Goal: Task Accomplishment & Management: Manage account settings

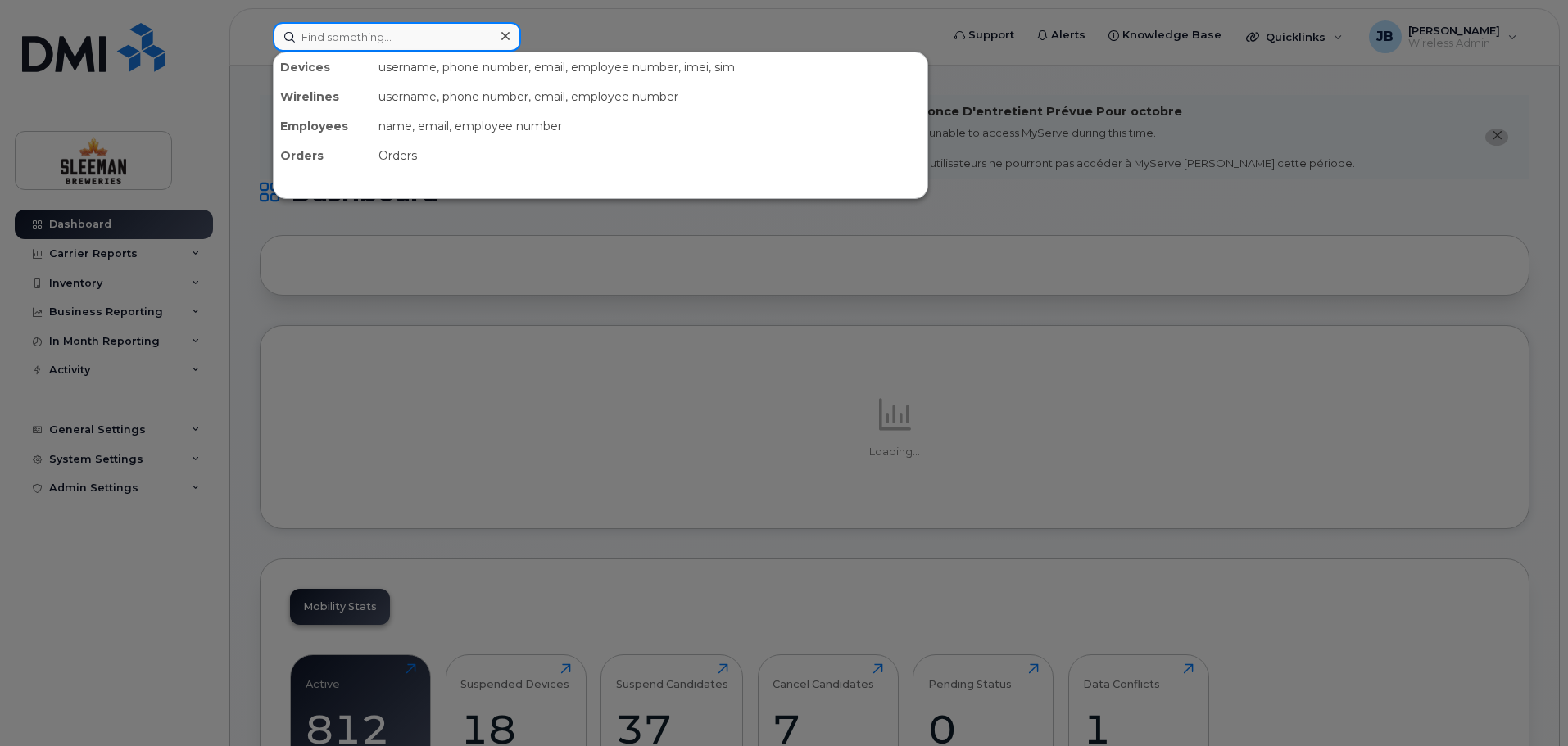
click at [334, 42] on input at bounding box center [397, 37] width 248 height 30
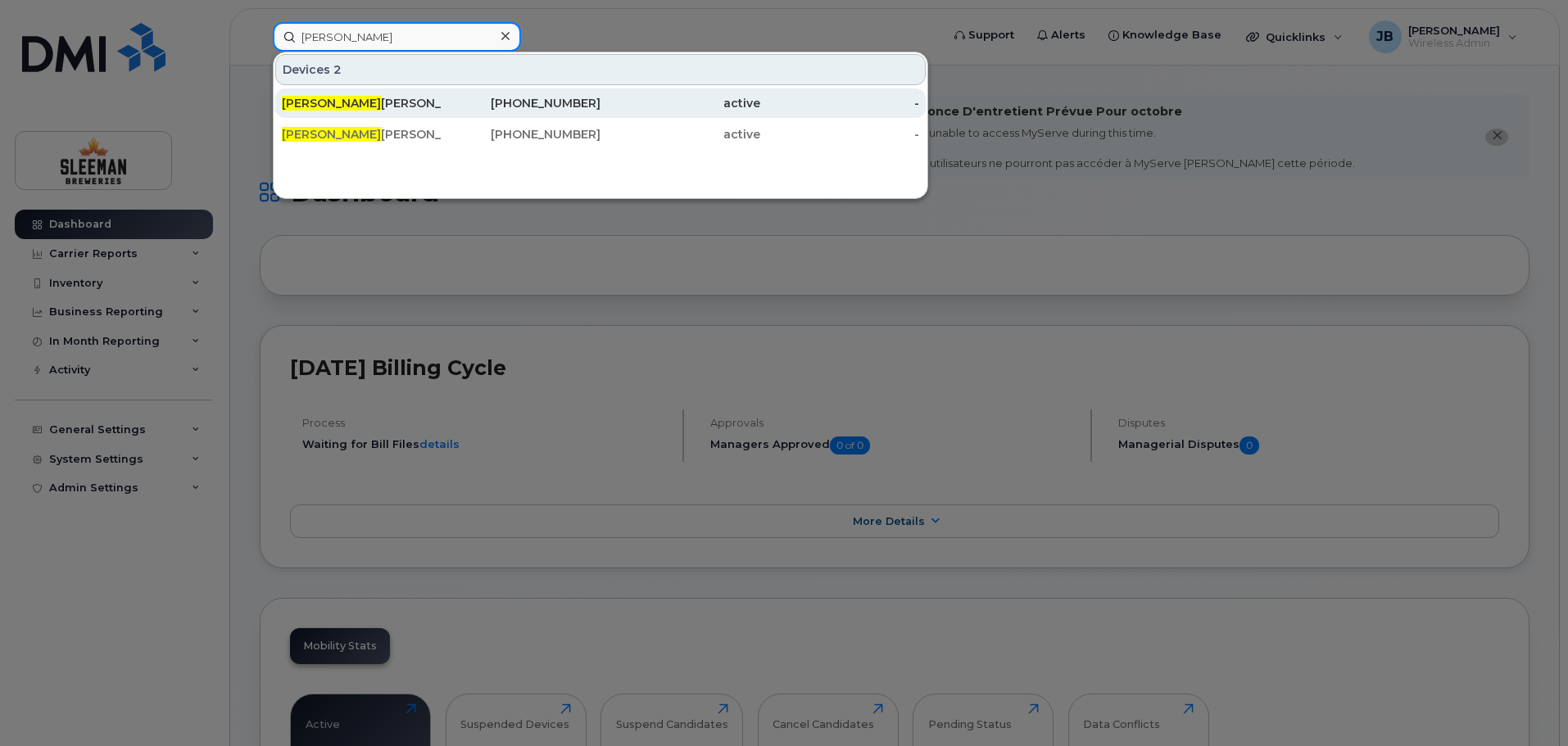
type input "stan"
click at [323, 100] on div "Stan Zelek" at bounding box center [362, 103] width 160 height 17
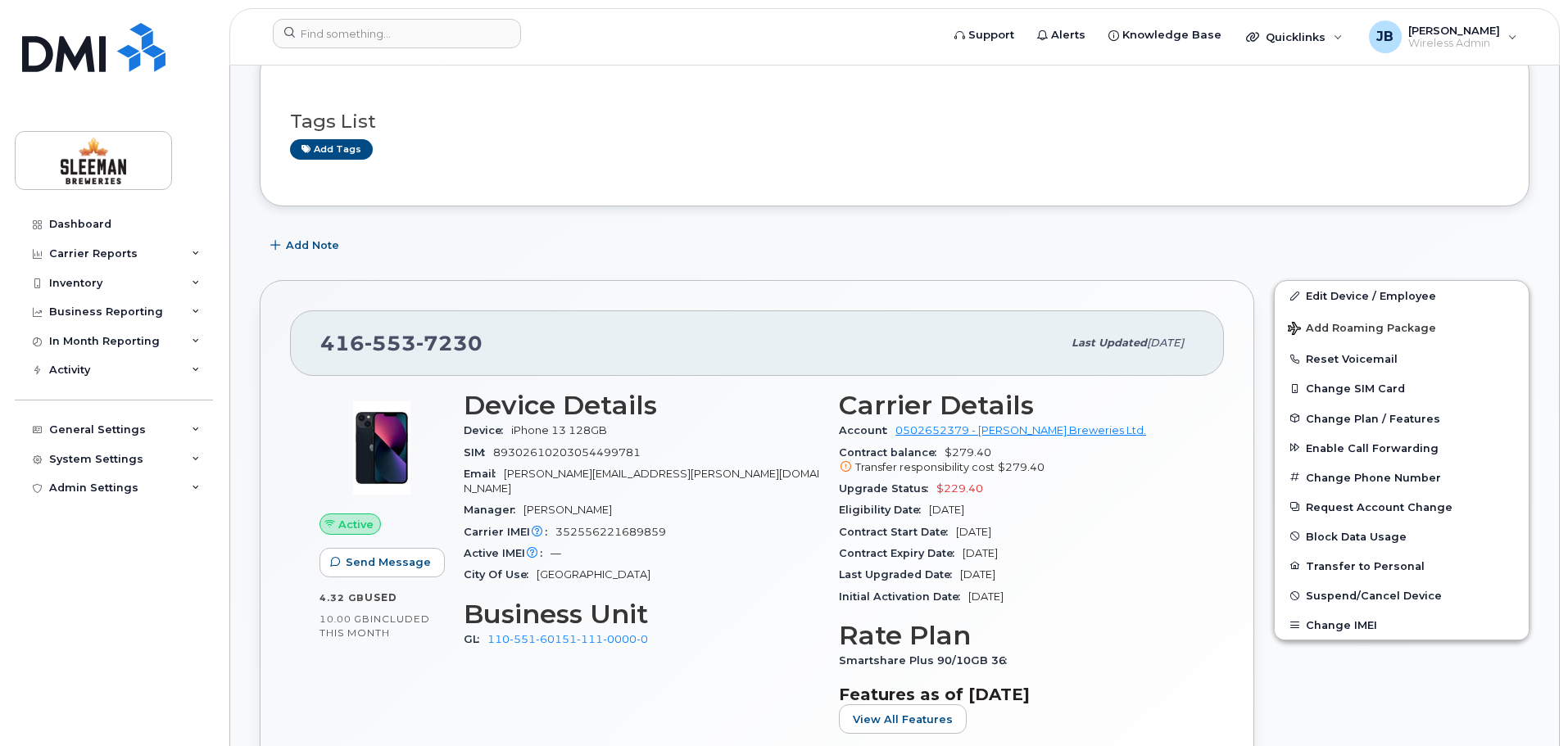
scroll to position [410, 0]
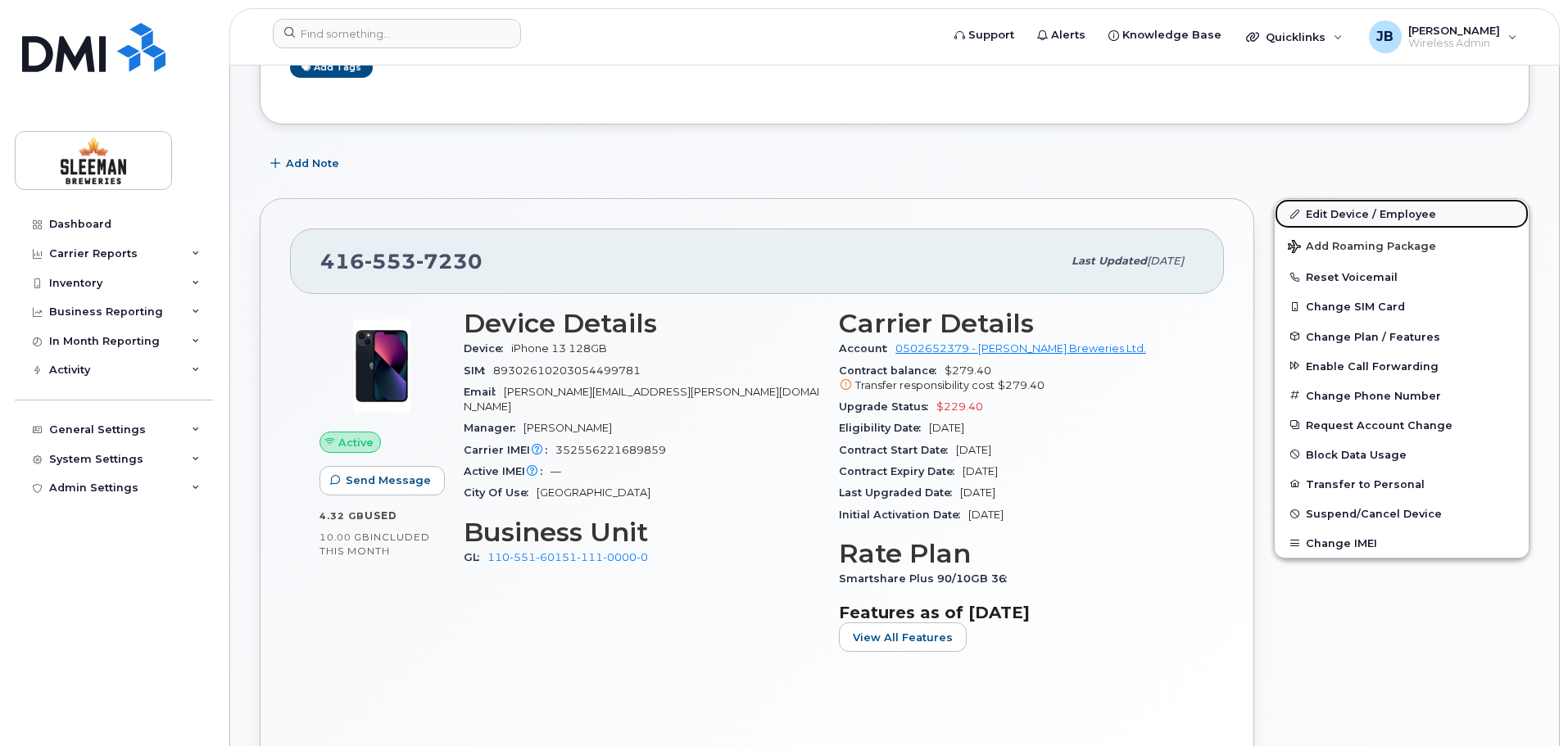
click at [1342, 215] on link "Edit Device / Employee" at bounding box center [1401, 214] width 254 height 30
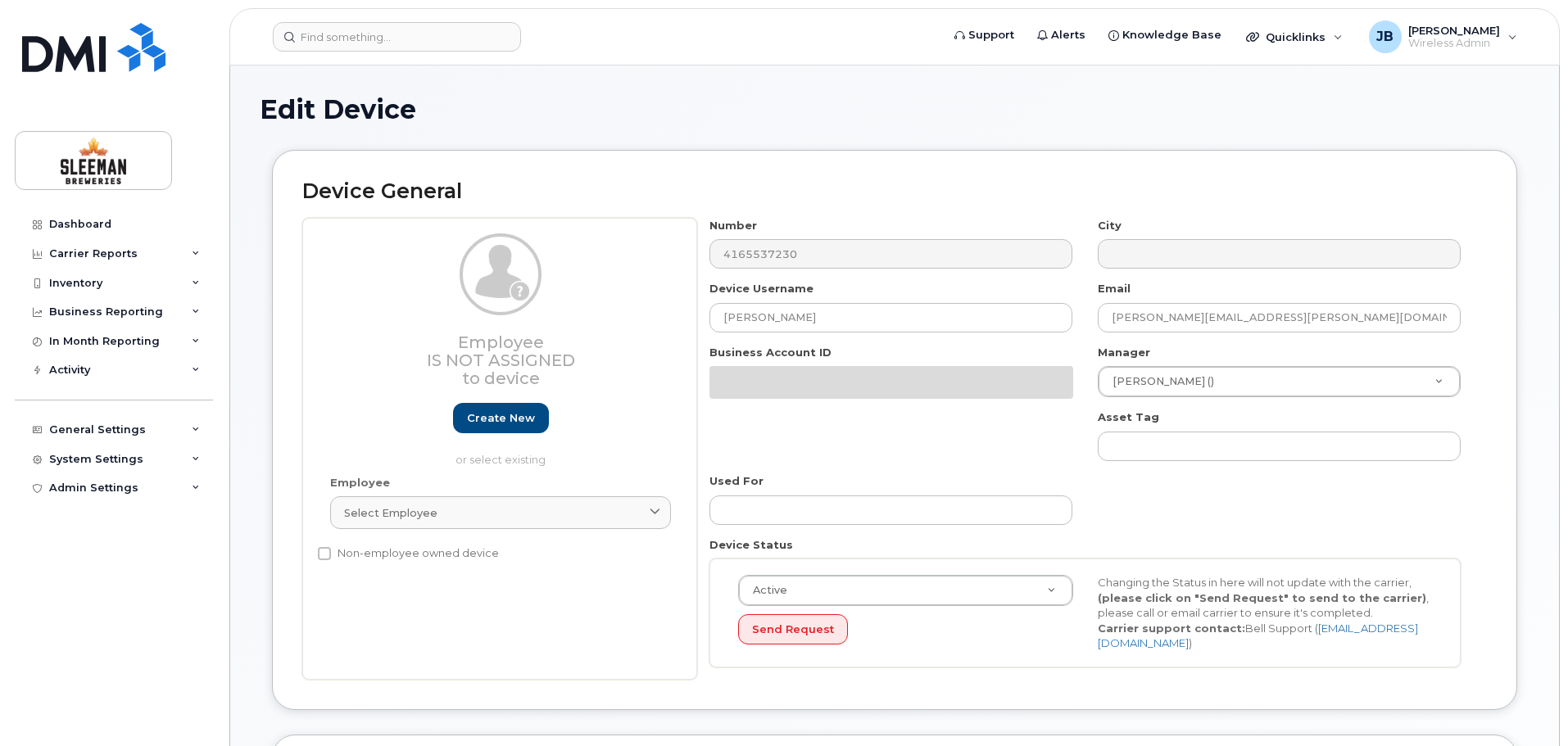
select select "9063161"
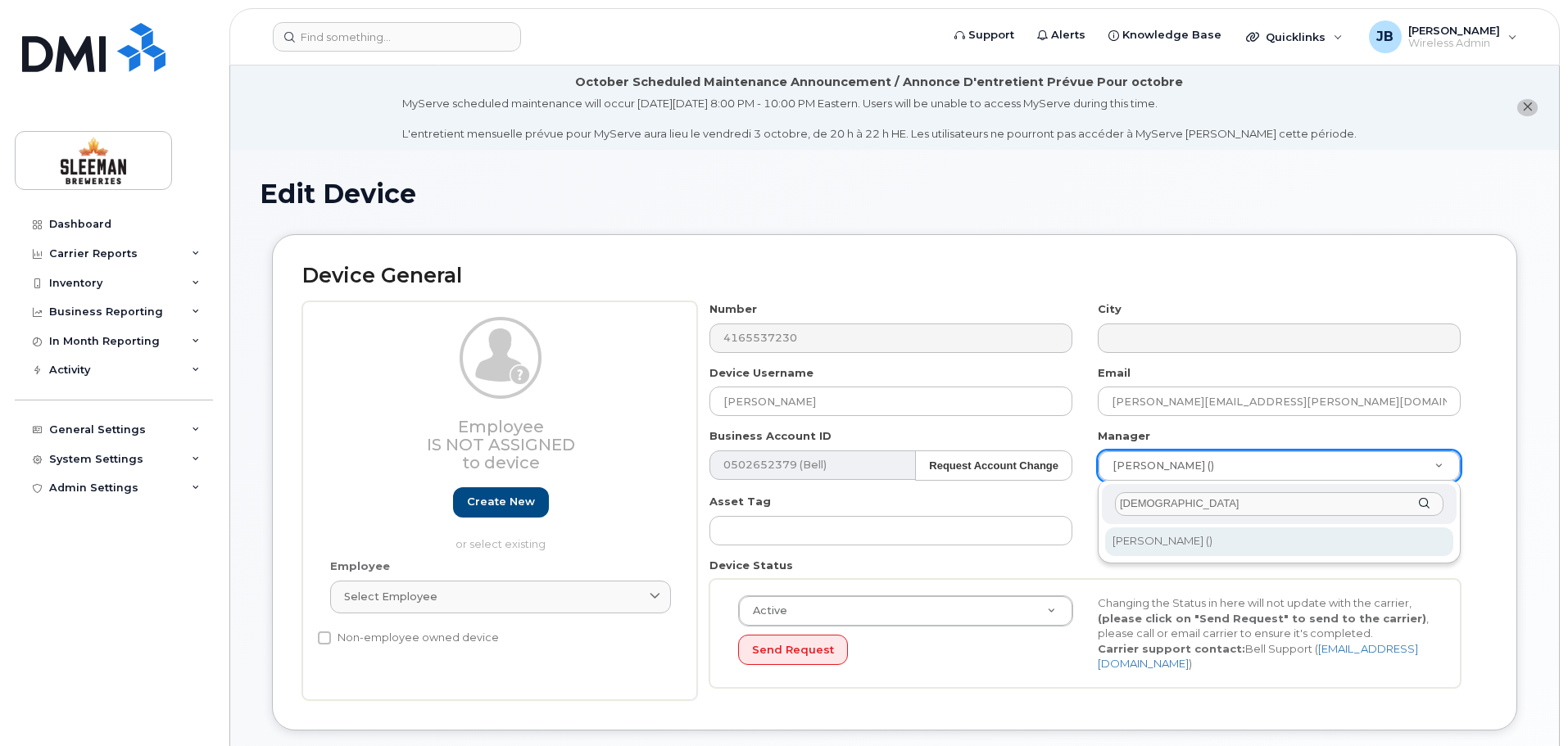
type input "caitli"
type input "2967926"
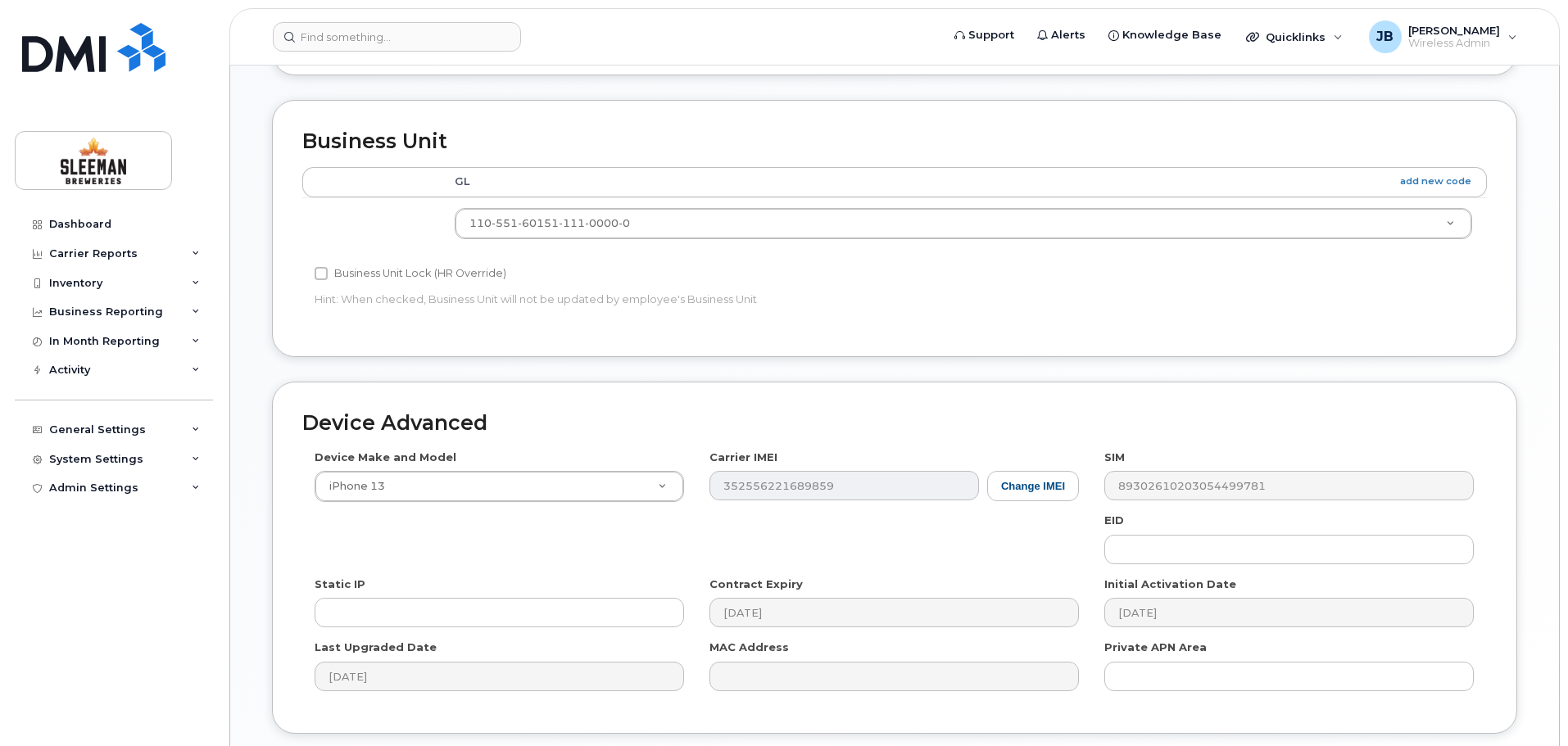
scroll to position [773, 0]
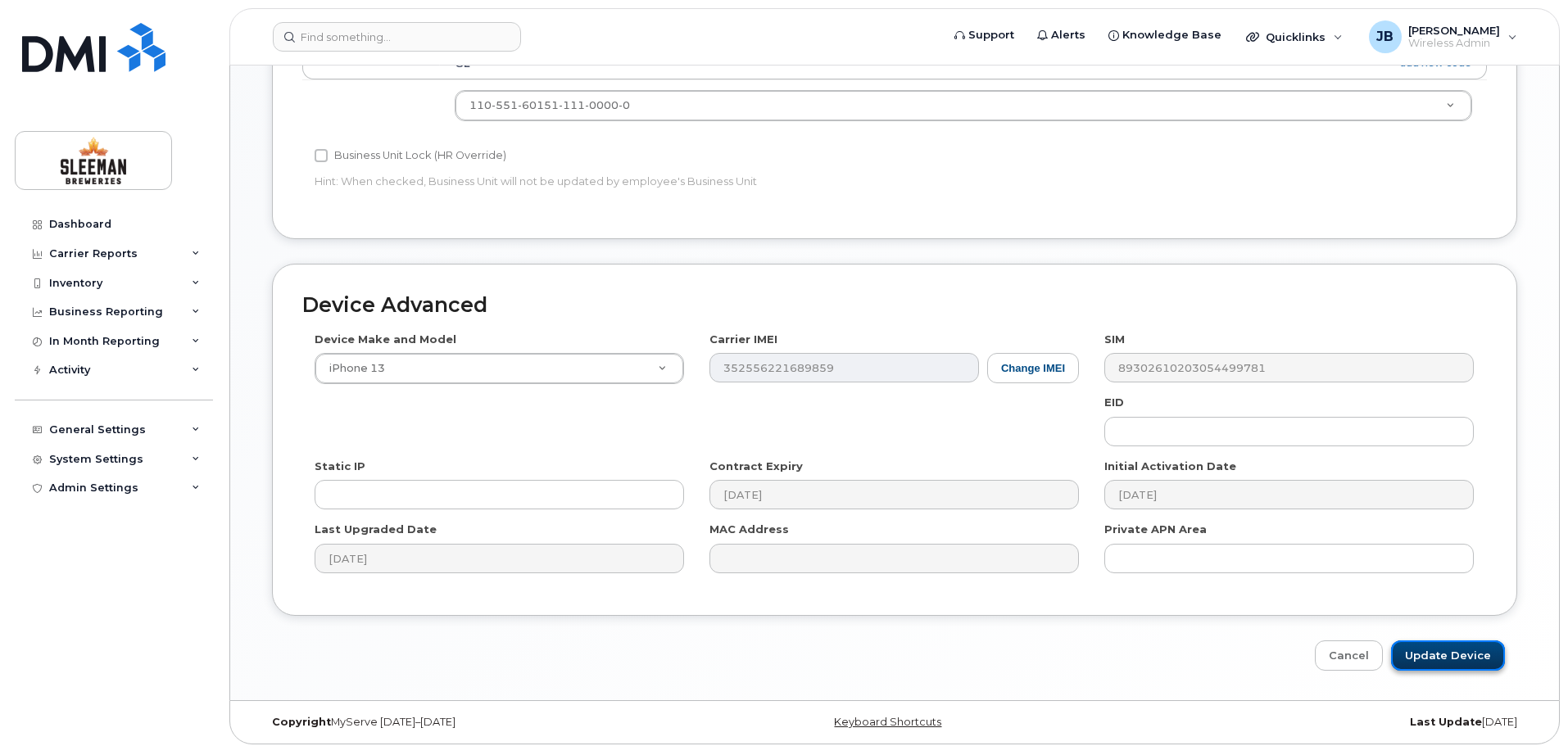
click at [1462, 649] on input "Update Device" at bounding box center [1448, 656] width 114 height 31
type input "Saving..."
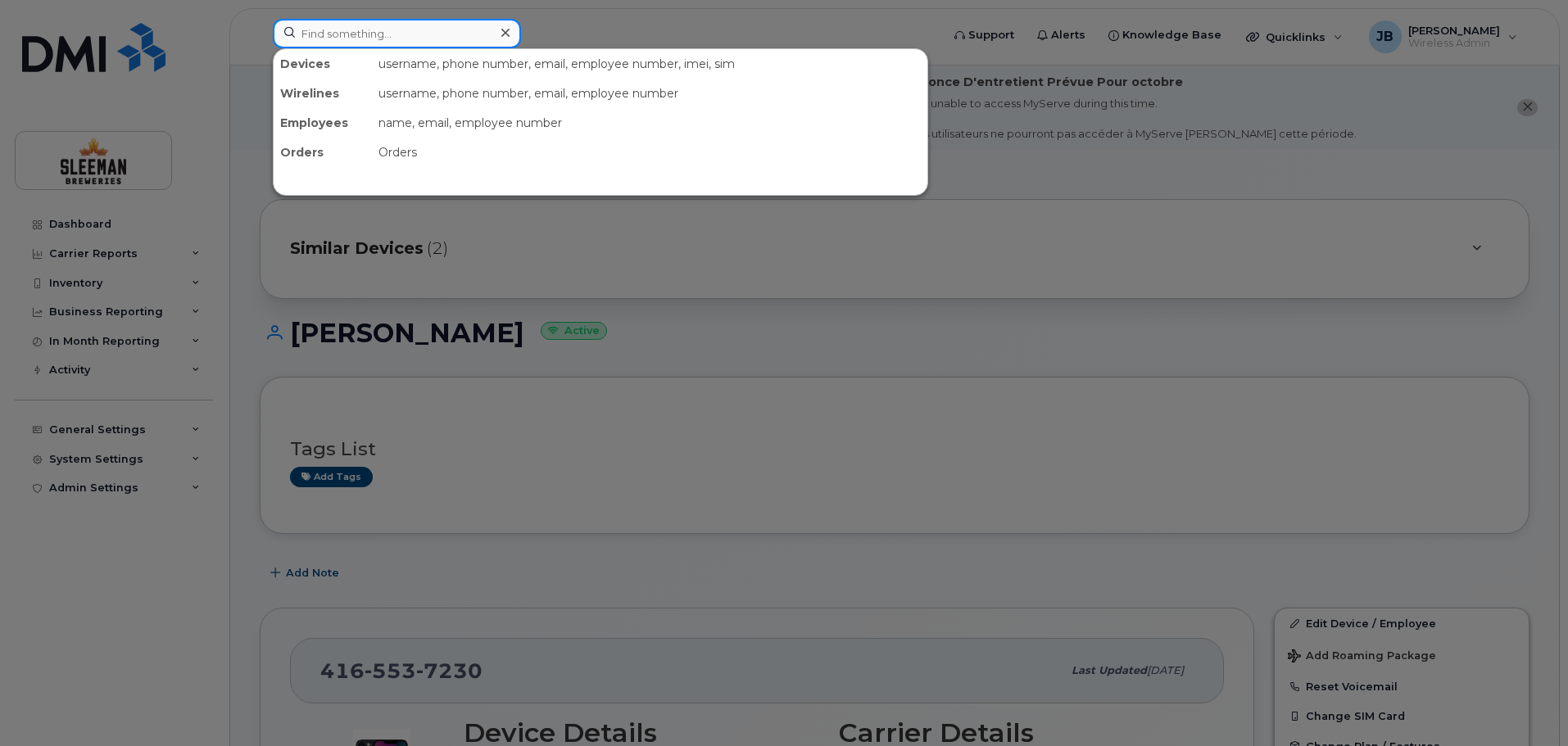
click at [361, 37] on input at bounding box center [397, 33] width 248 height 30
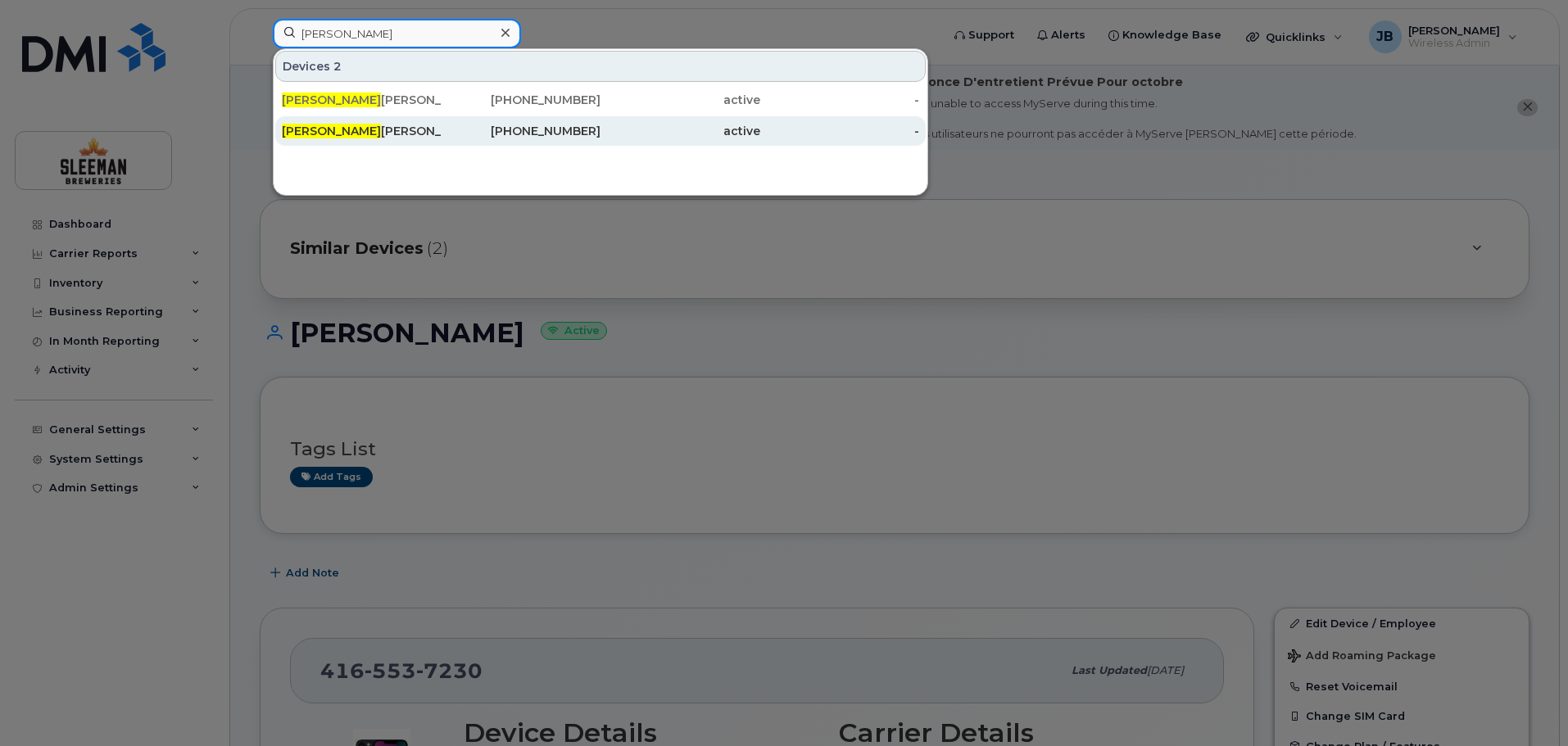
type input "stan"
click at [342, 140] on div "Stan Zelek Data" at bounding box center [362, 131] width 160 height 30
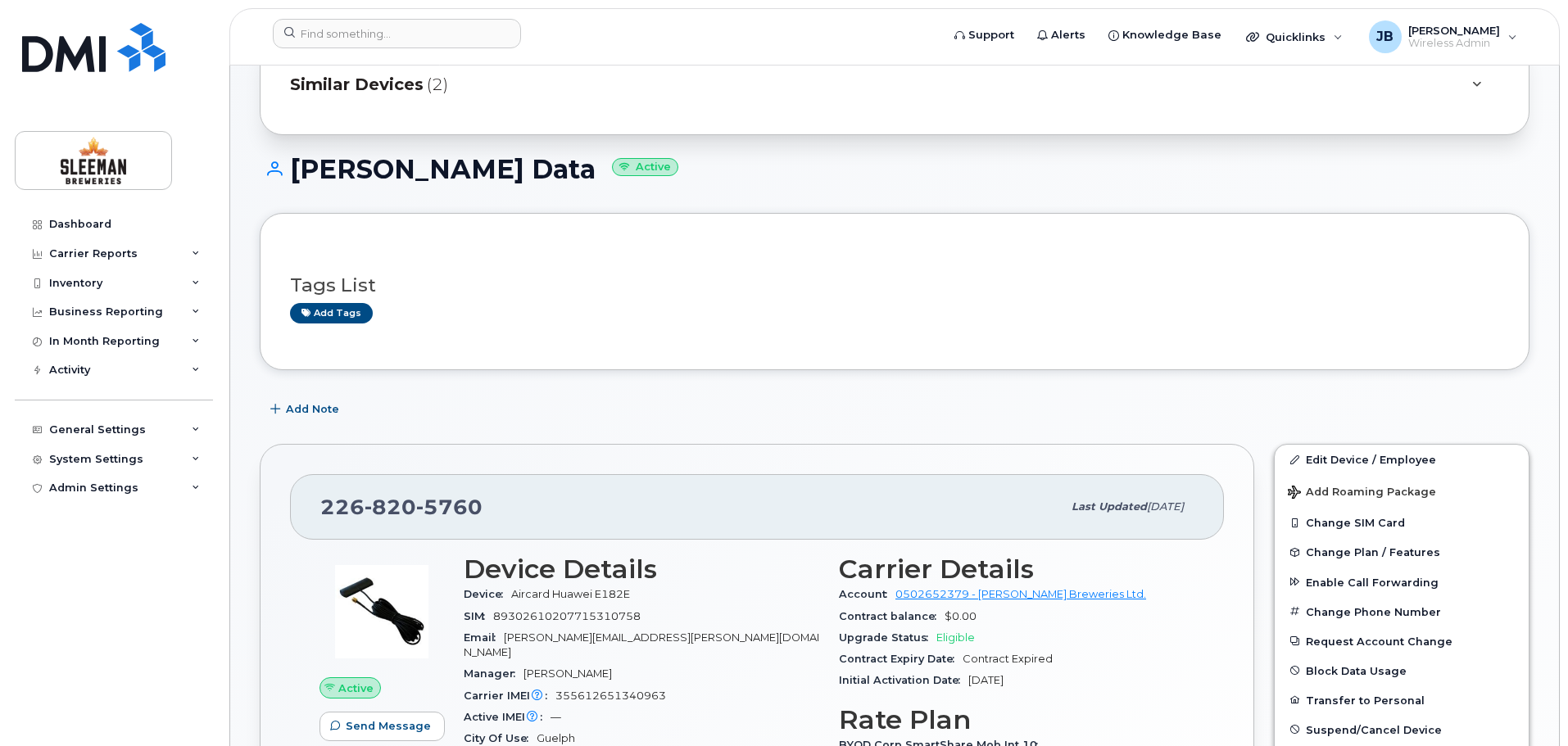
scroll to position [246, 0]
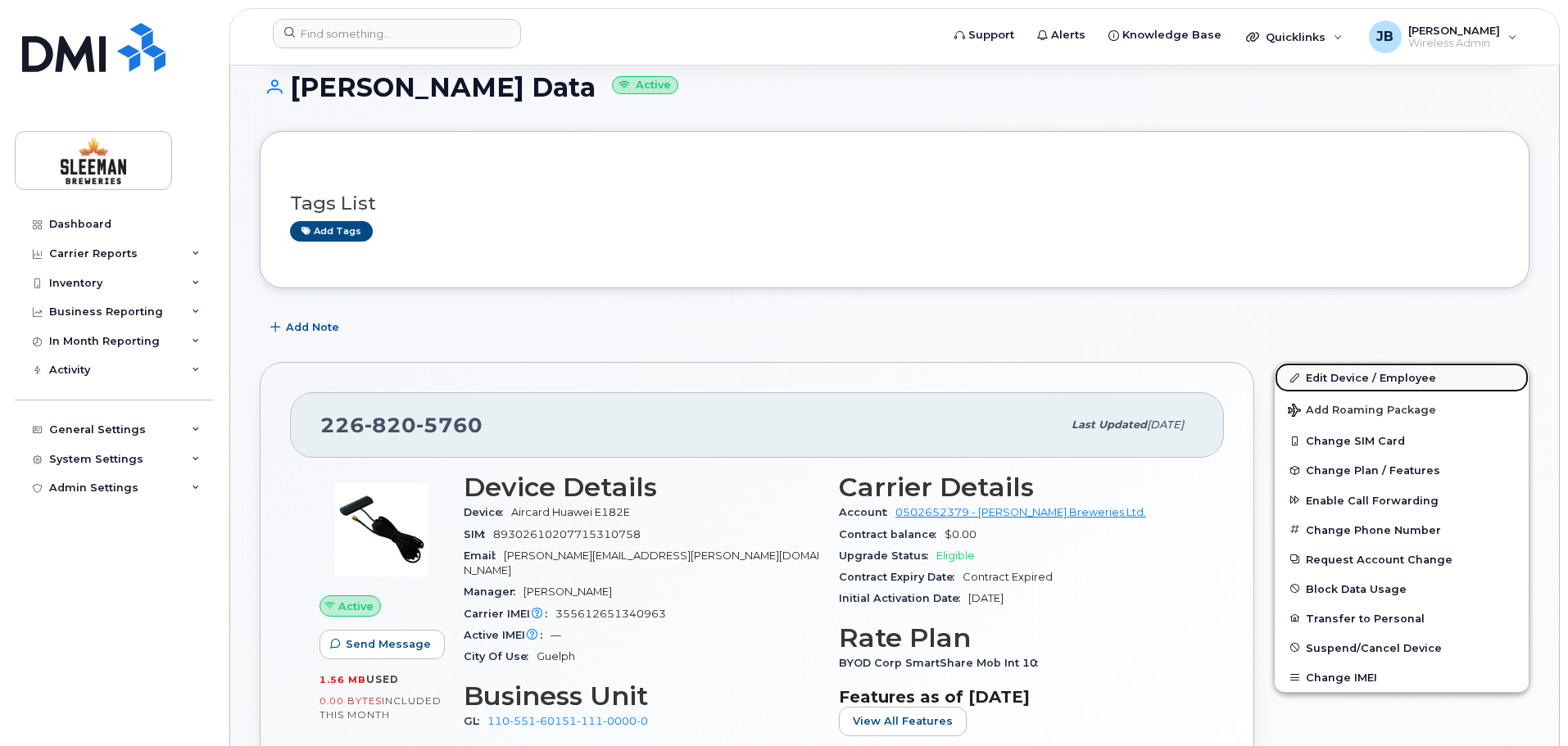
click at [1356, 377] on link "Edit Device / Employee" at bounding box center [1401, 377] width 254 height 30
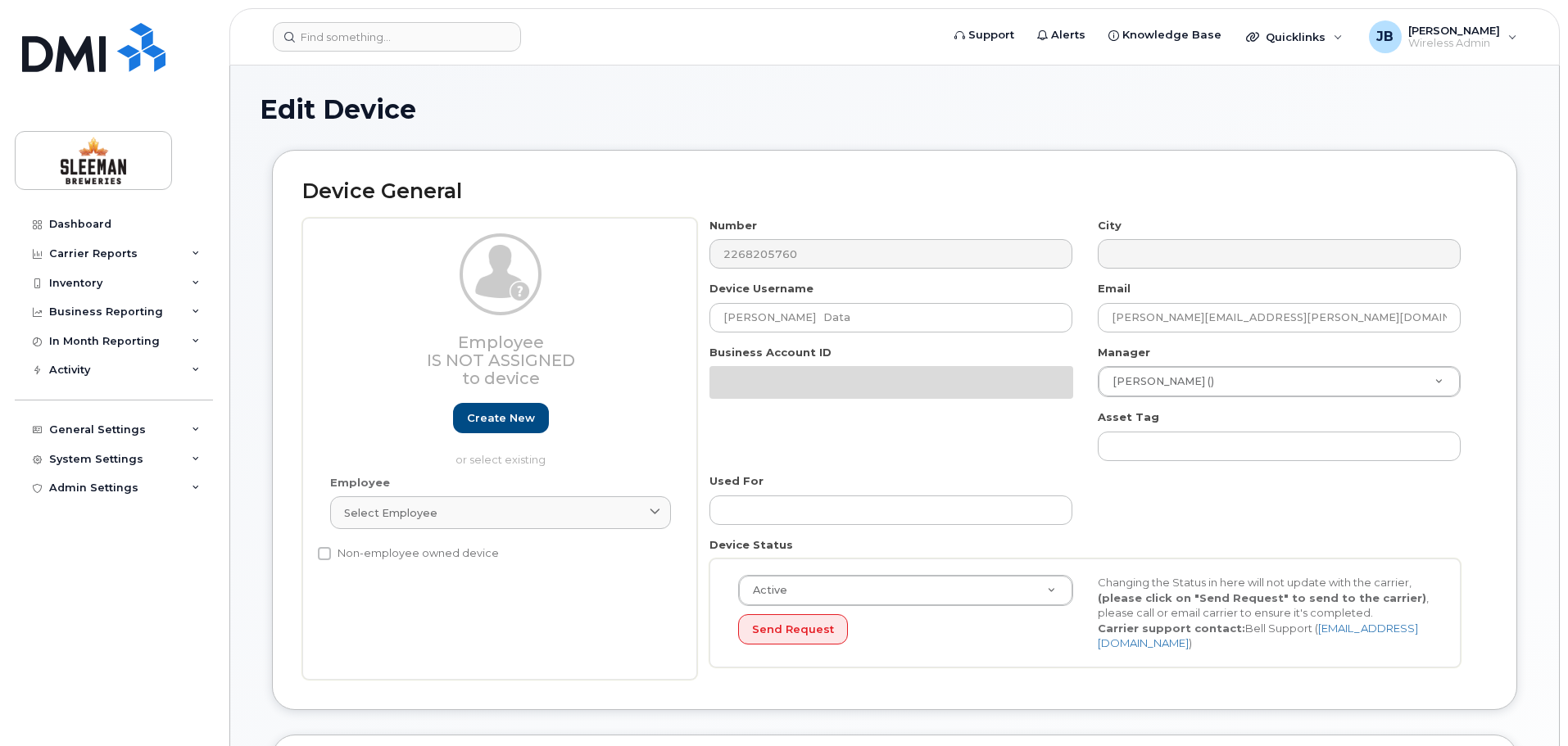
select select "9063161"
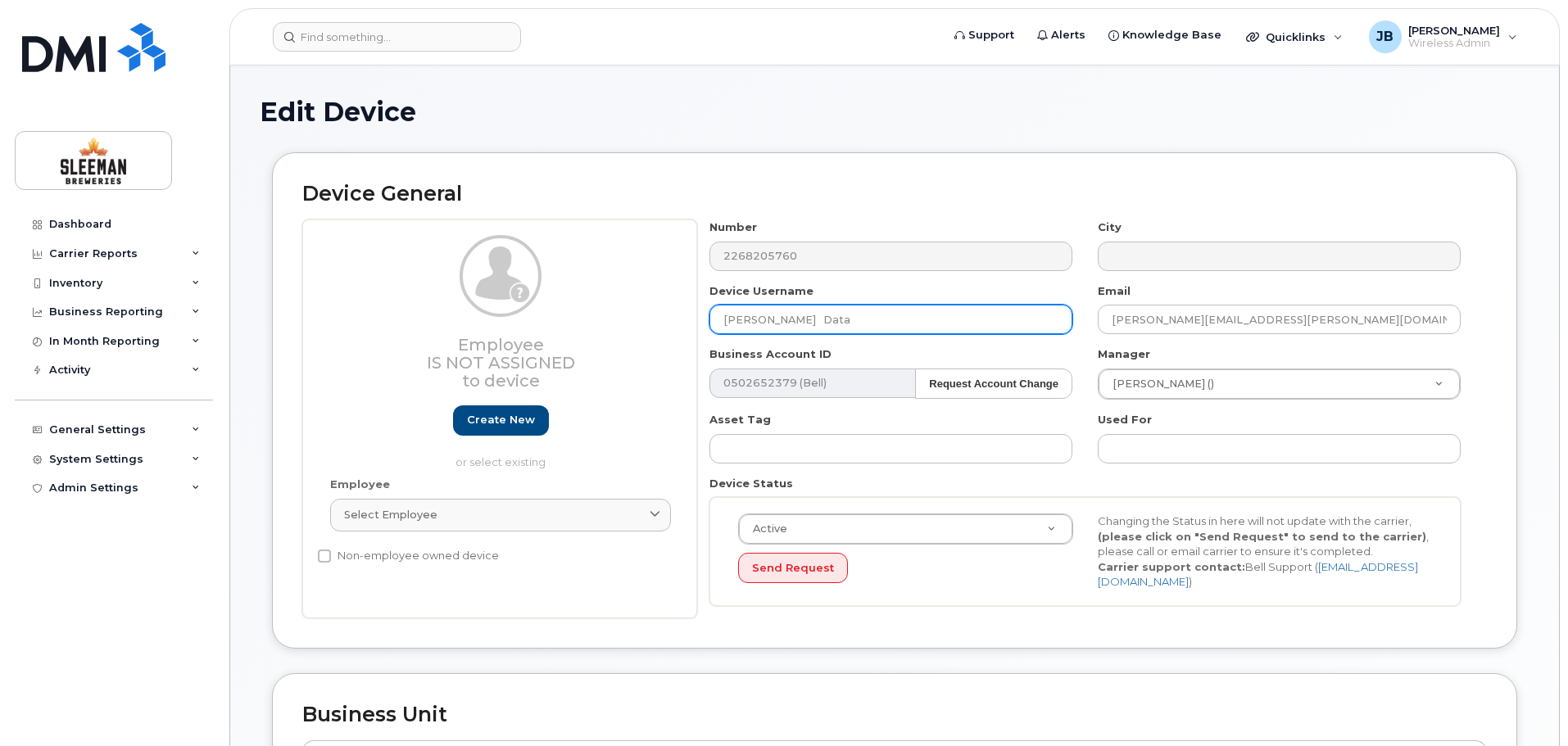
scroll to position [164, 0]
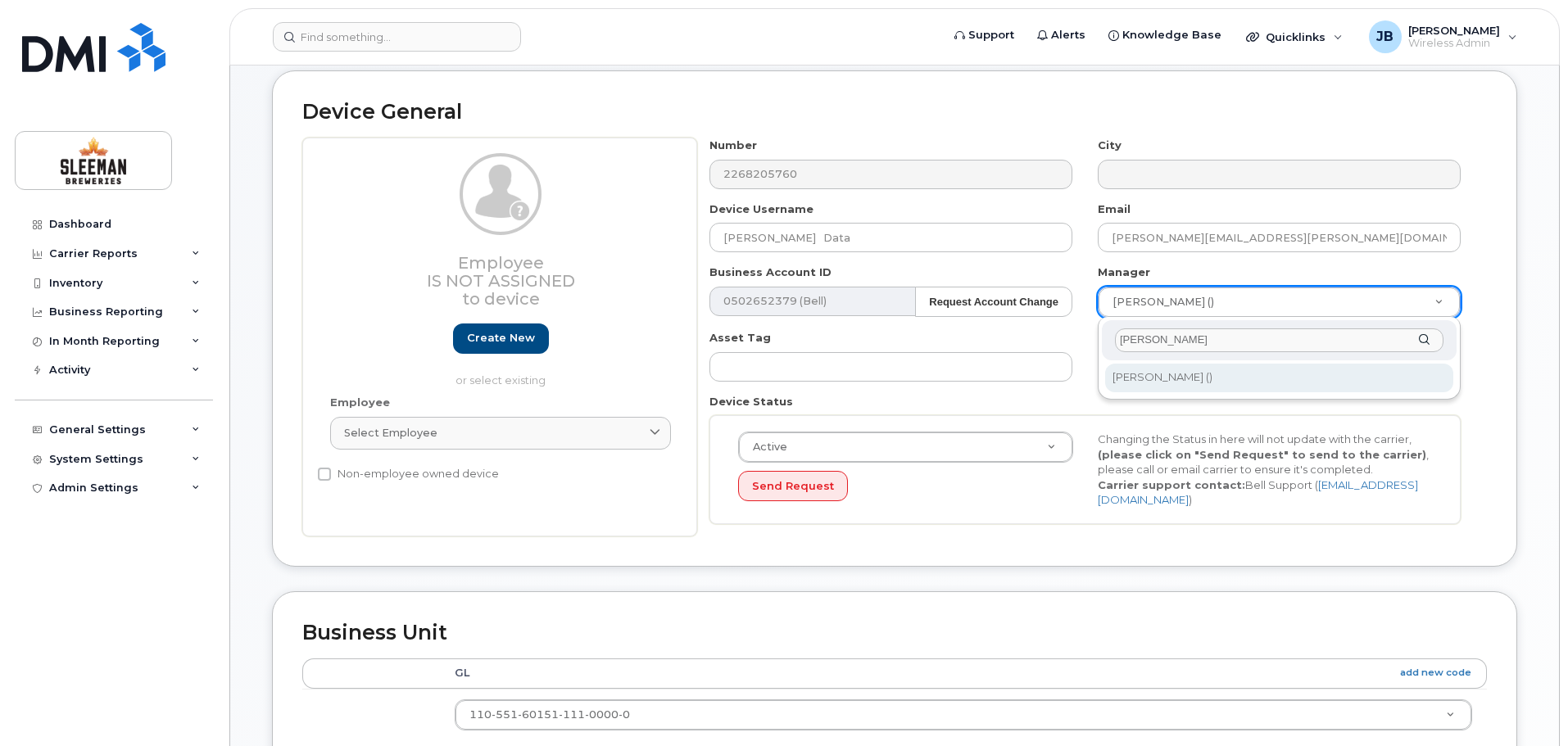
type input "[PERSON_NAME]"
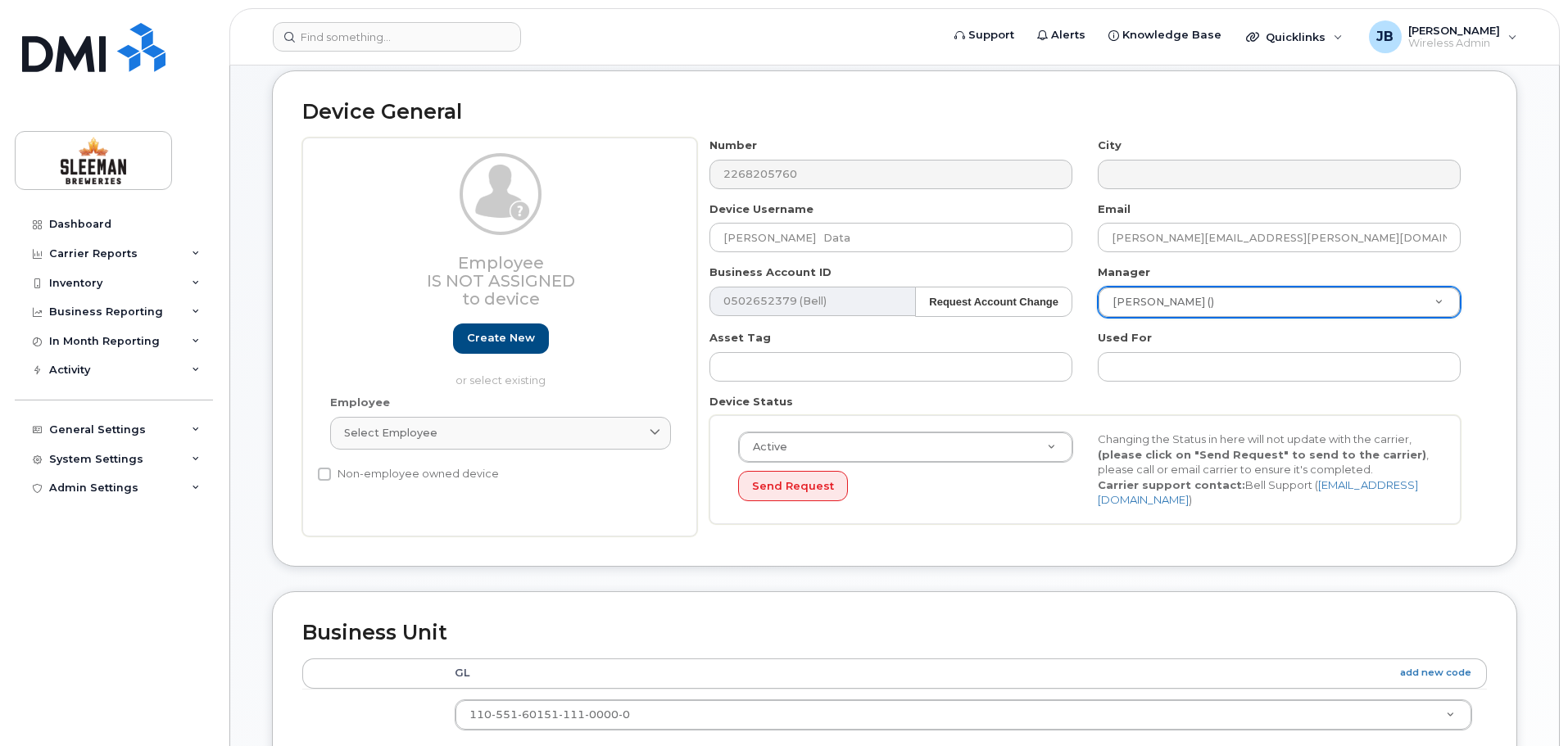
type input "2967926"
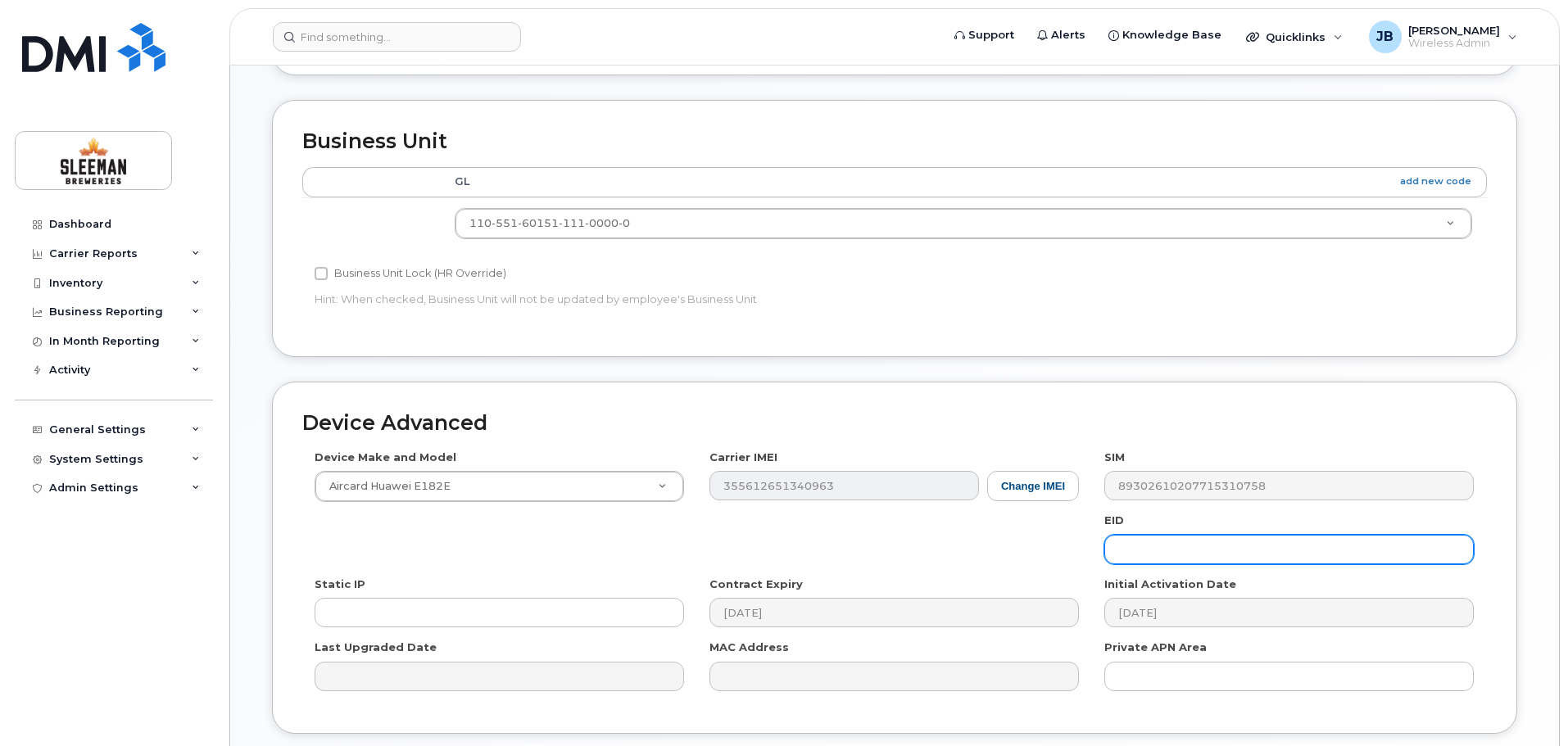
scroll to position [773, 0]
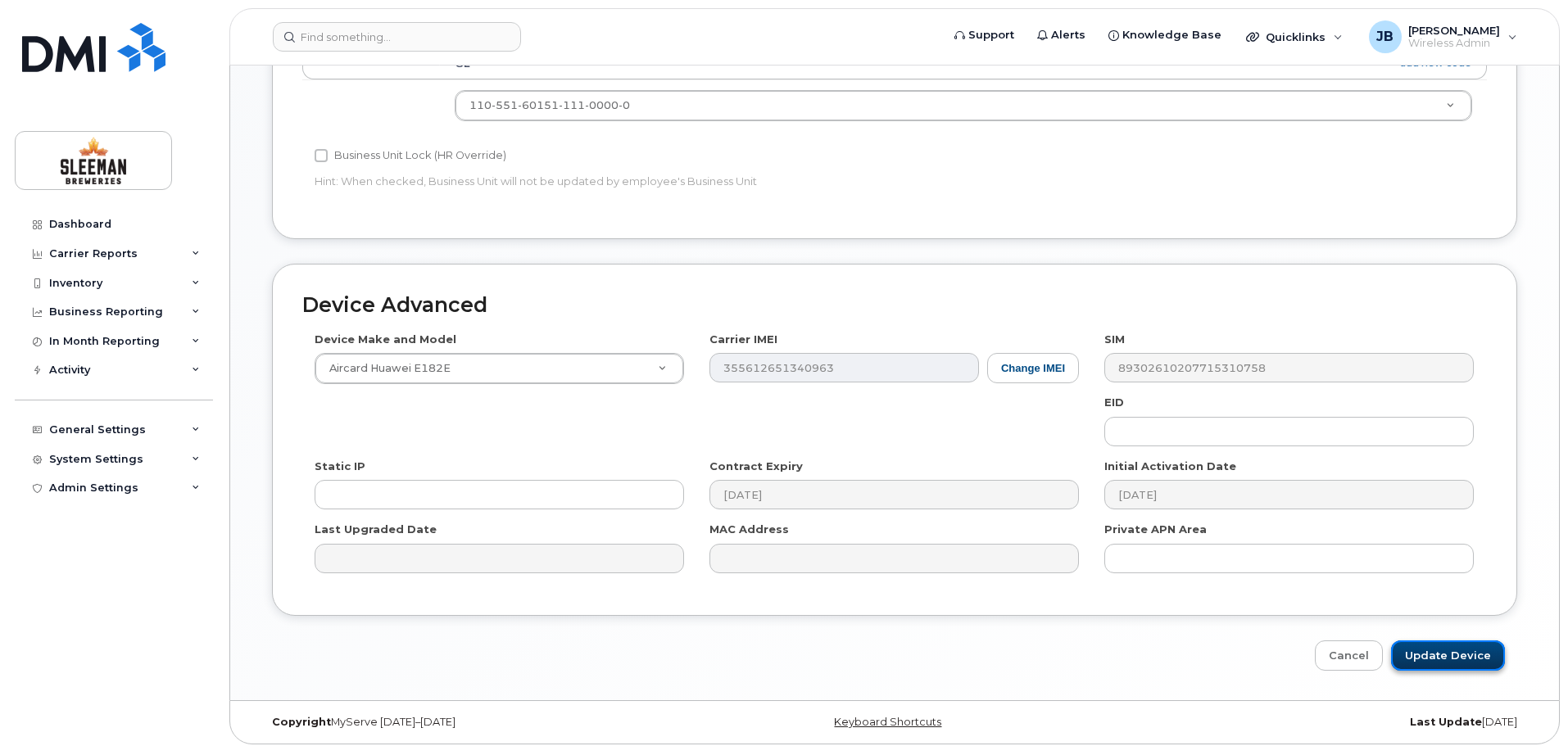
click at [1450, 642] on input "Update Device" at bounding box center [1448, 656] width 114 height 31
type input "Saving..."
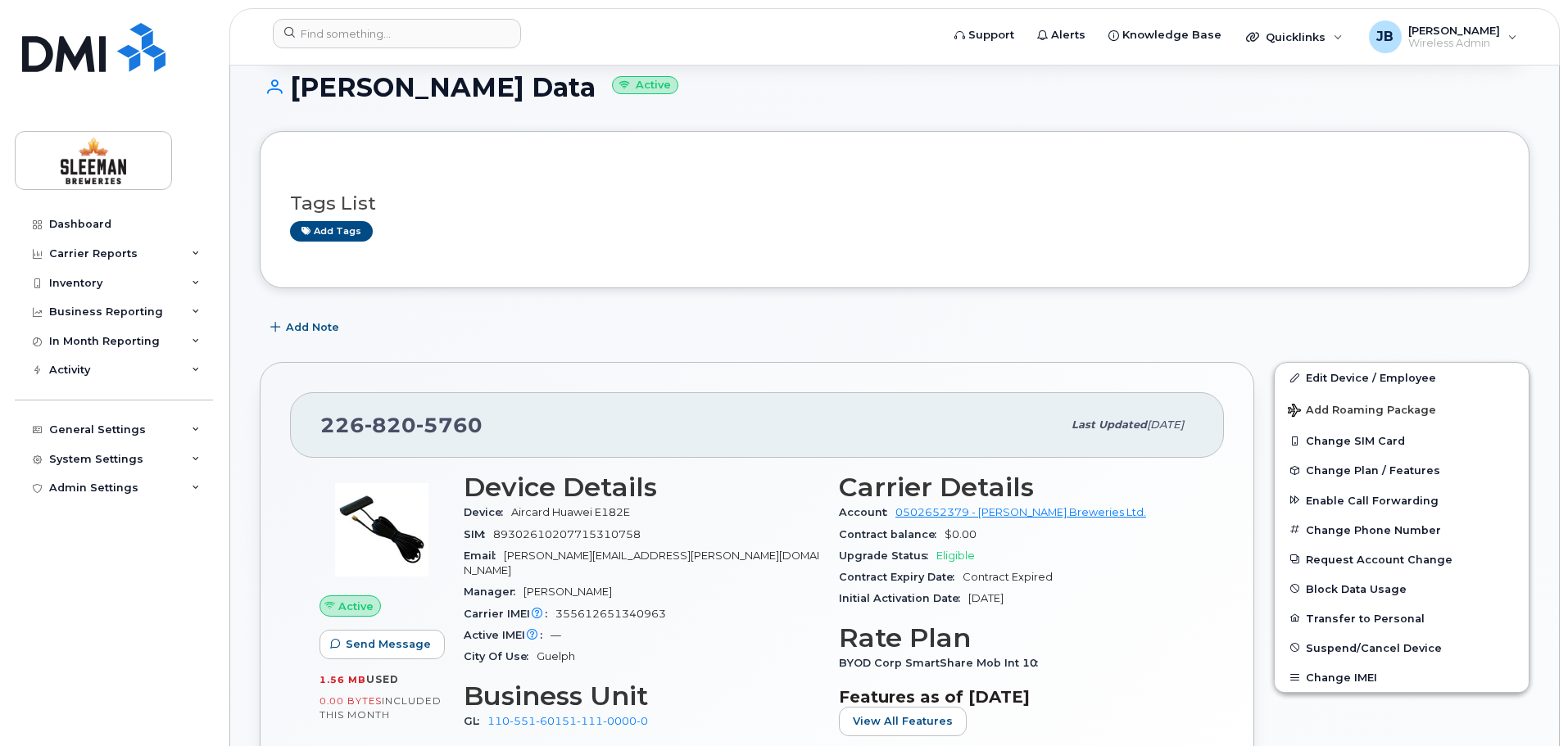
scroll to position [327, 0]
